Goal: Information Seeking & Learning: Learn about a topic

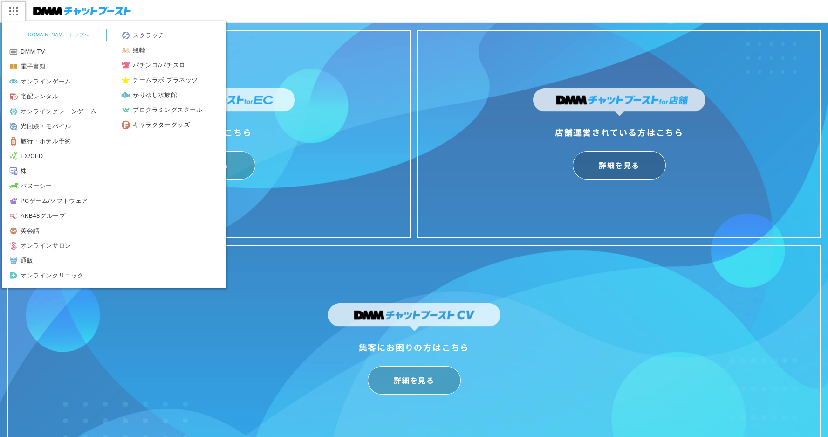
click at [16, 5] on img at bounding box center [12, 11] width 23 height 20
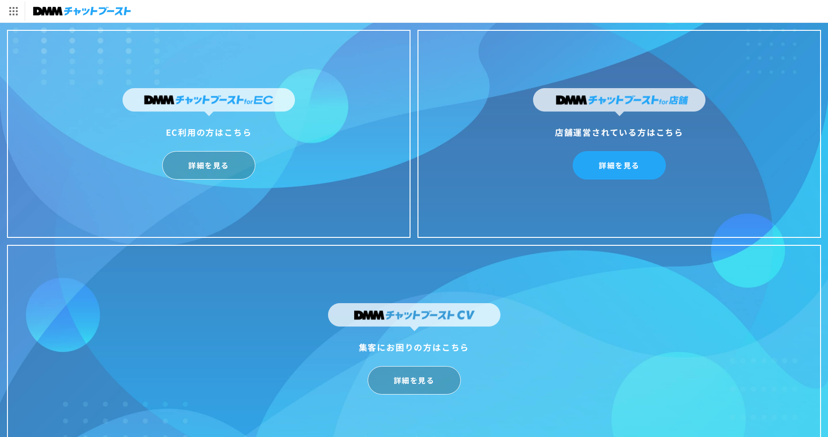
click at [614, 164] on link "詳細を見る" at bounding box center [619, 165] width 93 height 28
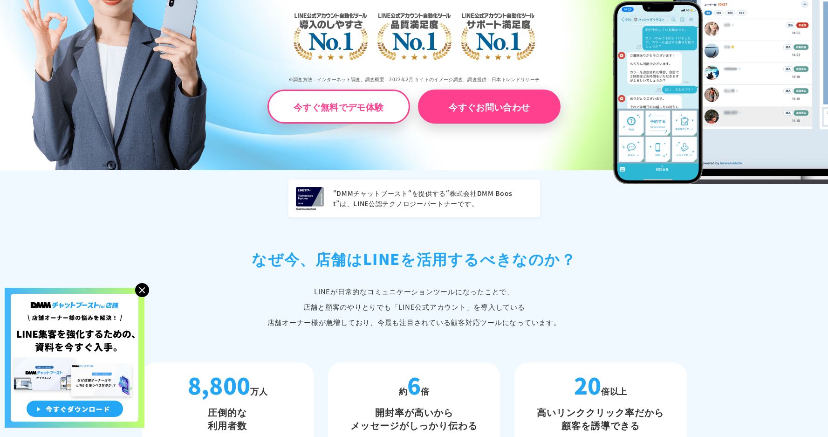
scroll to position [320, 0]
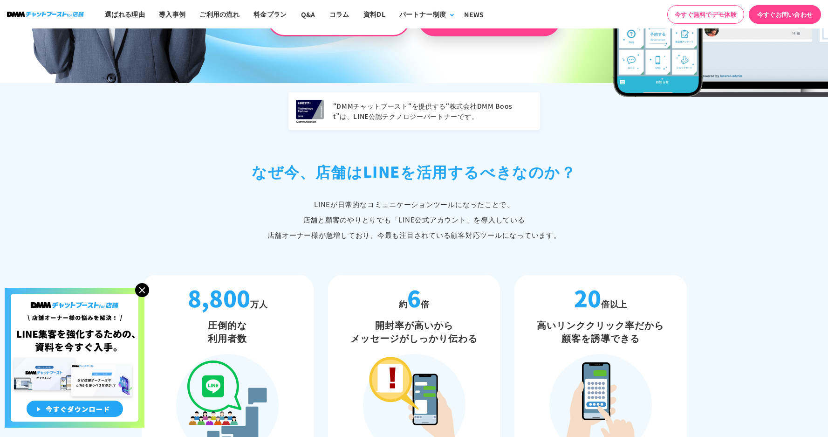
click at [140, 292] on img at bounding box center [142, 290] width 14 height 14
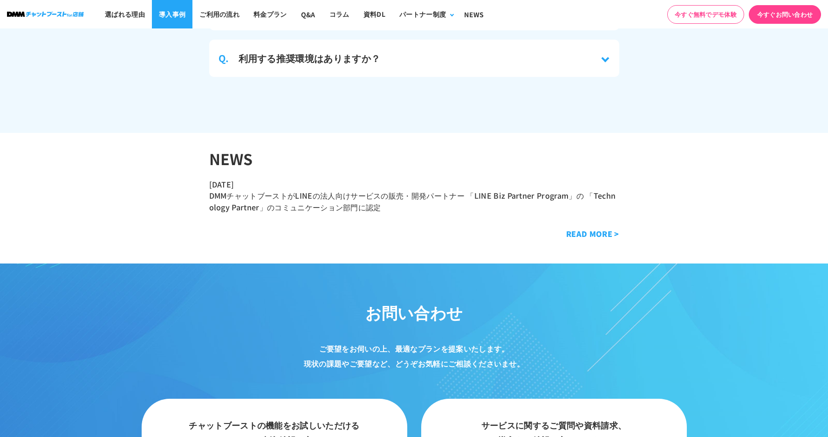
scroll to position [4659, 0]
